Goal: Task Accomplishment & Management: Manage account settings

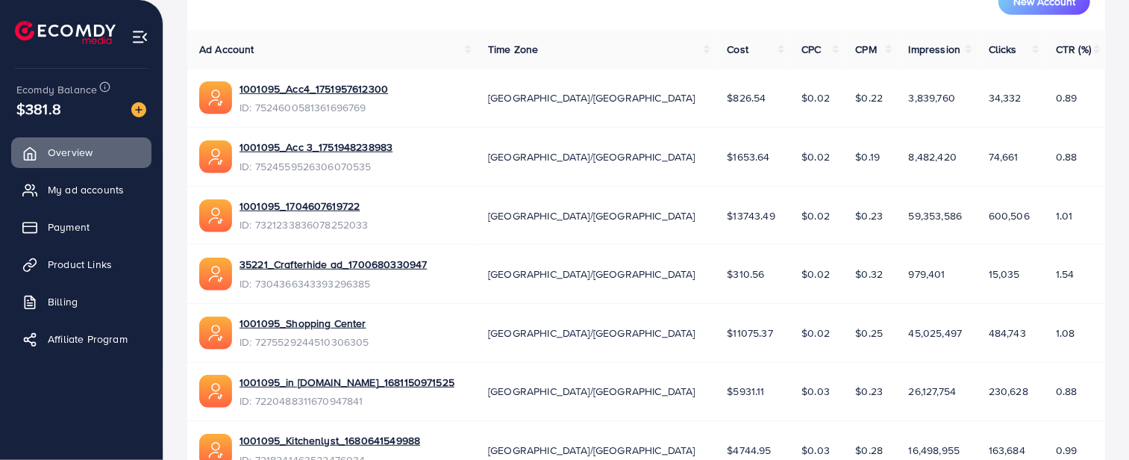
scroll to position [456, 0]
click at [307, 202] on link "1001095_1704607619722" at bounding box center [304, 206] width 129 height 15
click at [317, 326] on link "1001095_Shopping Center" at bounding box center [305, 323] width 130 height 15
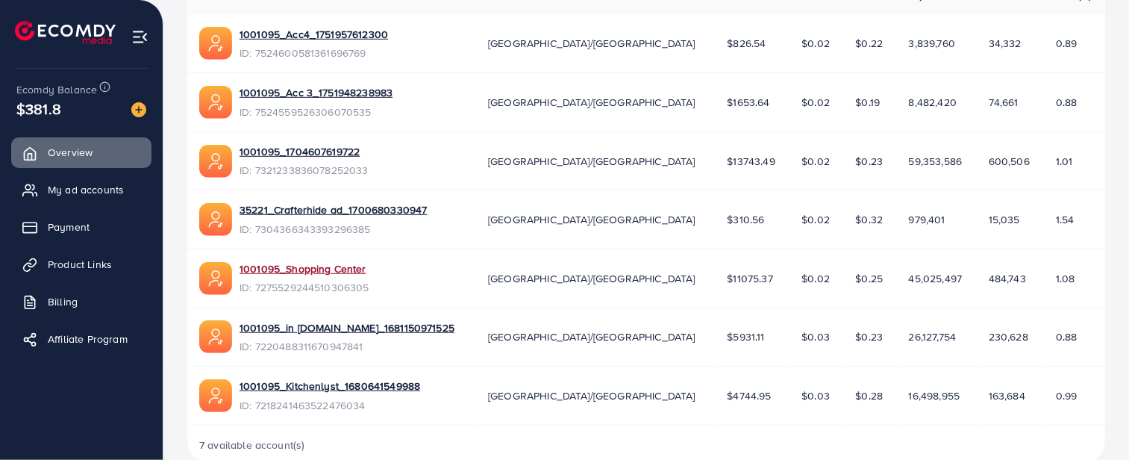
scroll to position [539, 0]
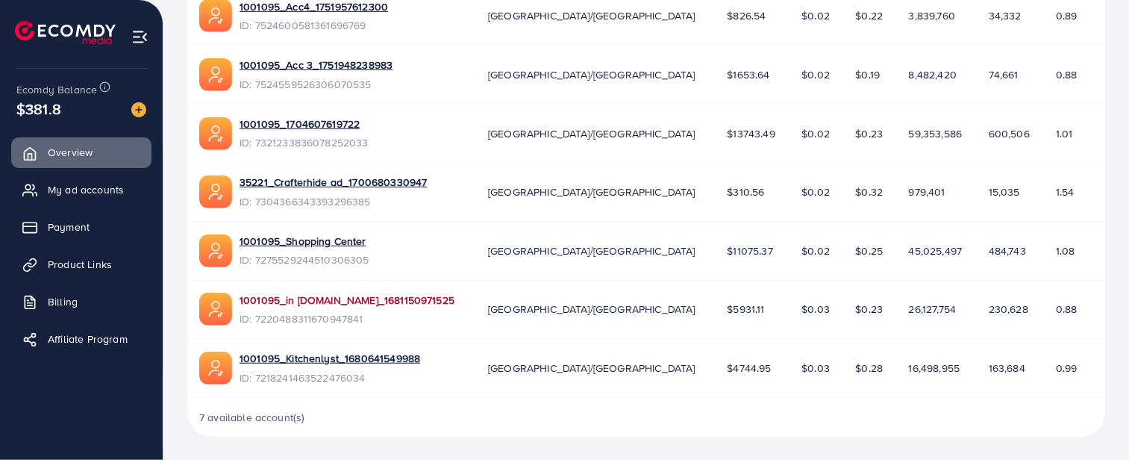
click at [310, 296] on link "1001095_in [DOMAIN_NAME]_1681150971525" at bounding box center [347, 300] width 215 height 15
click at [366, 349] on td "1001095_Kitchenlyst_1680641549988 ID: 7218241463522476034" at bounding box center [331, 368] width 289 height 59
click at [373, 357] on link "1001095_Kitchenlyst_1680641549988" at bounding box center [330, 358] width 181 height 15
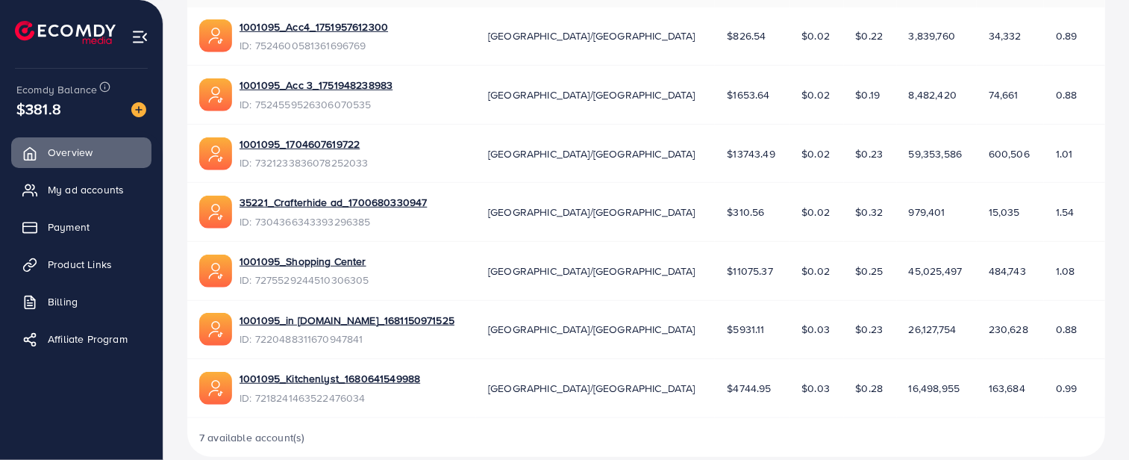
scroll to position [539, 0]
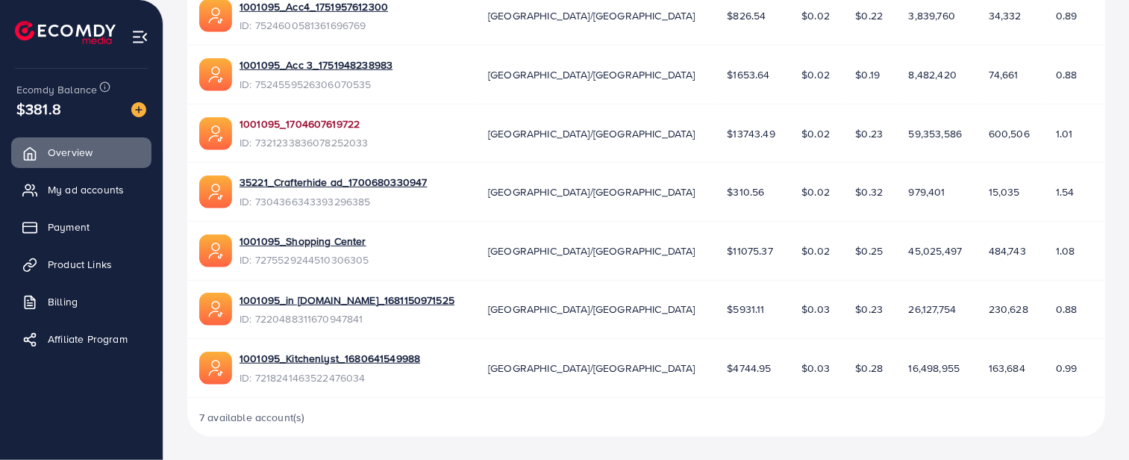
click at [313, 122] on link "1001095_1704607619722" at bounding box center [304, 123] width 129 height 15
click at [329, 245] on link "1001095_Shopping Center" at bounding box center [305, 241] width 130 height 15
click at [352, 297] on link "1001095_in [DOMAIN_NAME]_1681150971525" at bounding box center [347, 300] width 215 height 15
click at [323, 357] on link "1001095_Kitchenlyst_1680641549988" at bounding box center [330, 358] width 181 height 15
